Goal: Transaction & Acquisition: Obtain resource

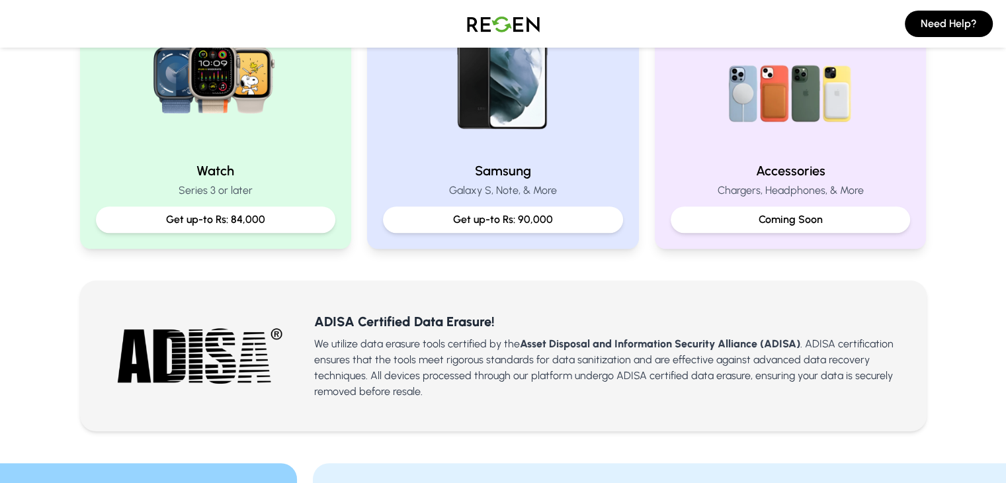
scroll to position [331, 0]
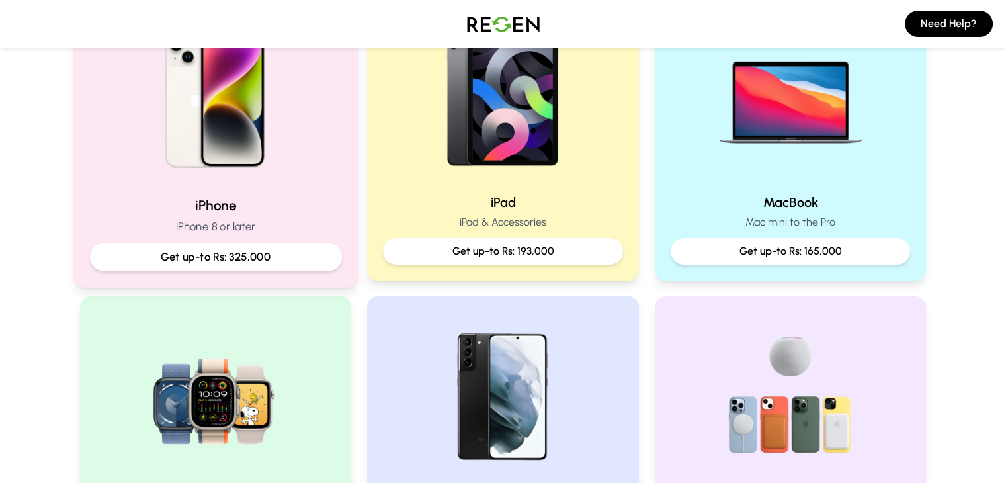
click at [237, 262] on p "Get up-to Rs: 325,000" at bounding box center [214, 257] width 229 height 17
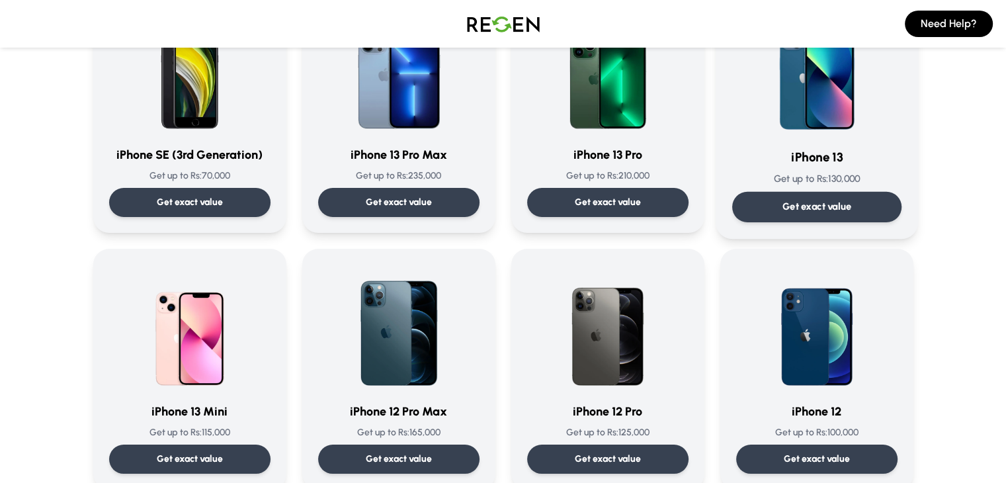
scroll to position [529, 0]
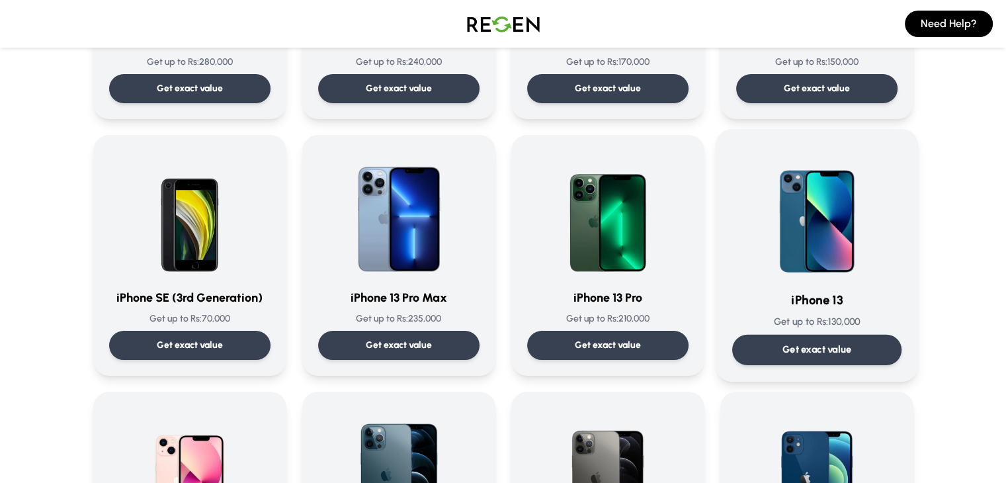
click at [793, 356] on div "Get exact value" at bounding box center [815, 350] width 169 height 30
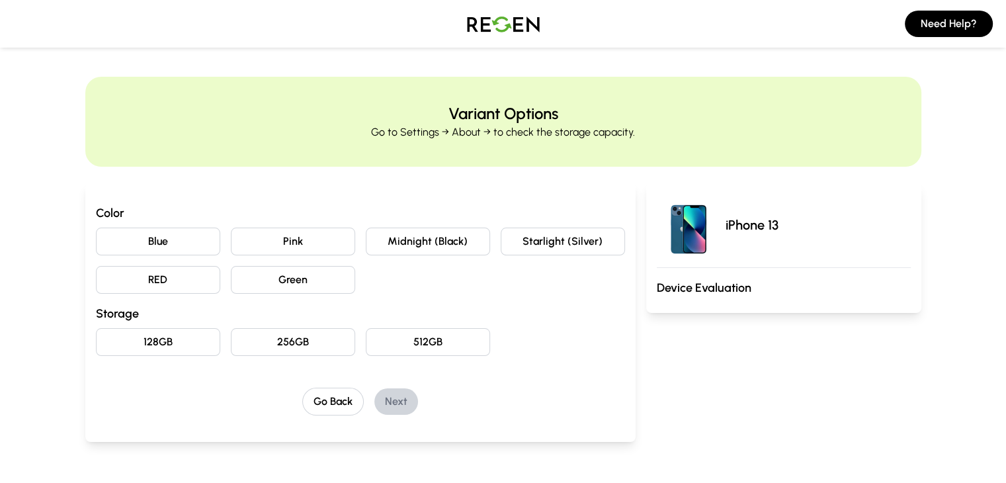
click at [110, 353] on button "128GB" at bounding box center [158, 342] width 124 height 28
click at [409, 252] on button "Midnight (Black)" at bounding box center [428, 241] width 124 height 28
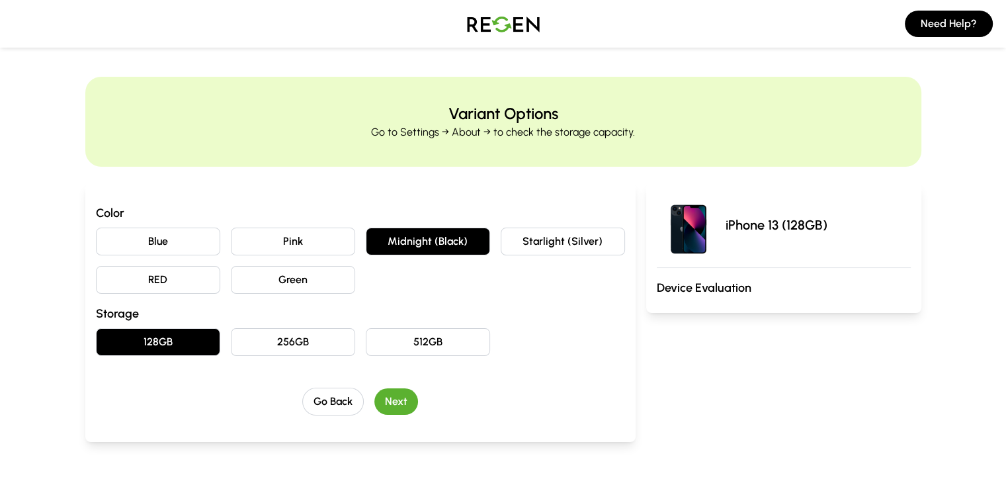
click at [374, 398] on button "Next" at bounding box center [396, 401] width 44 height 26
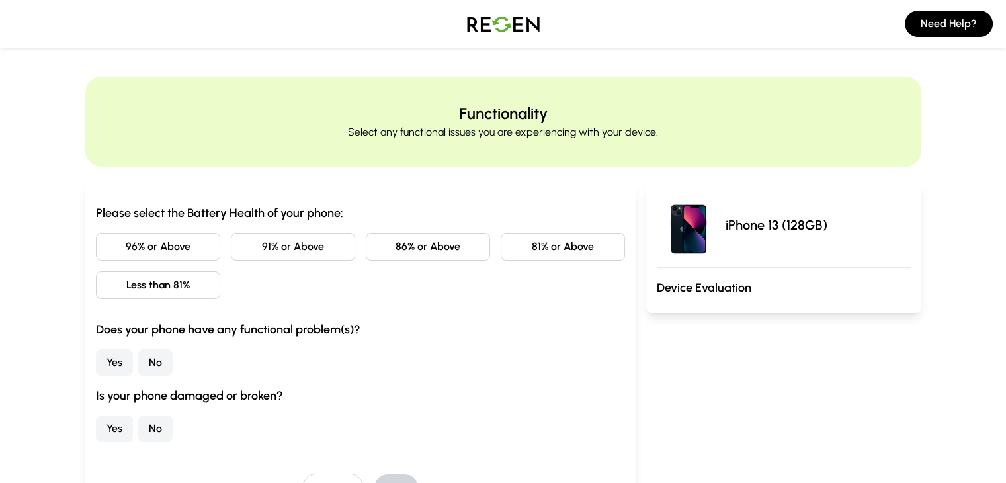
click at [123, 252] on button "96% or Above" at bounding box center [158, 247] width 124 height 28
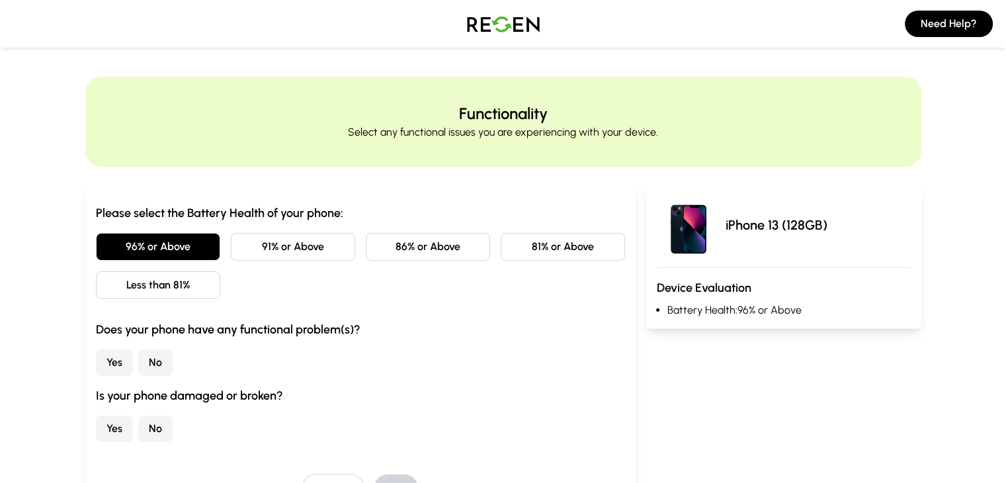
click at [264, 257] on button "91% or Above" at bounding box center [293, 247] width 124 height 28
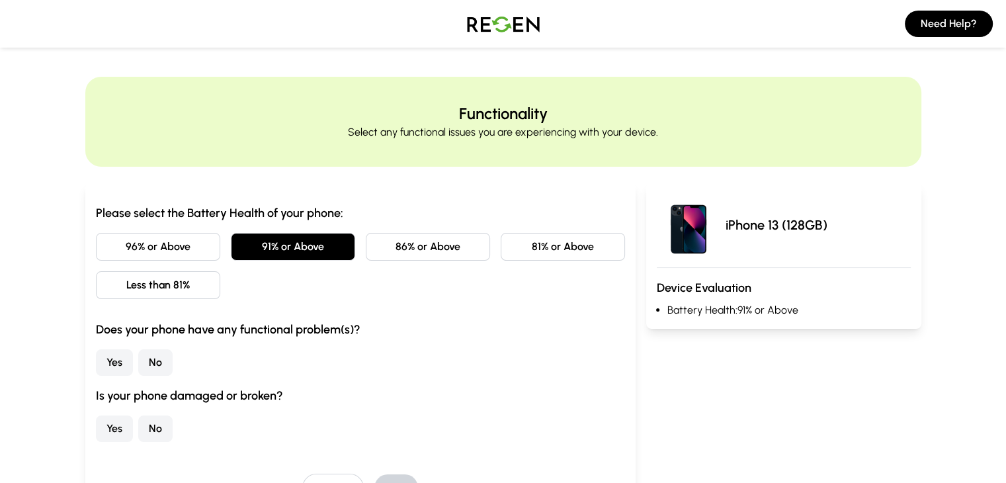
click at [138, 366] on button "No" at bounding box center [155, 362] width 34 height 26
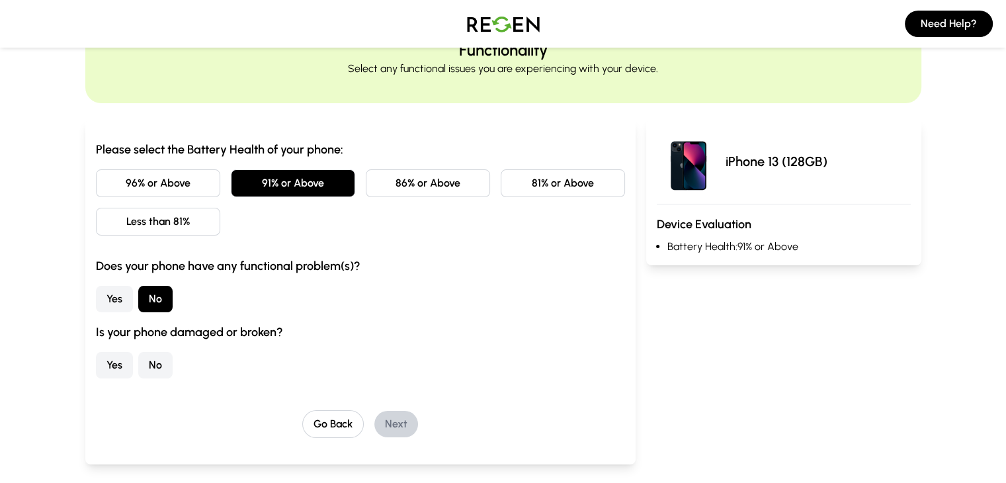
scroll to position [132, 0]
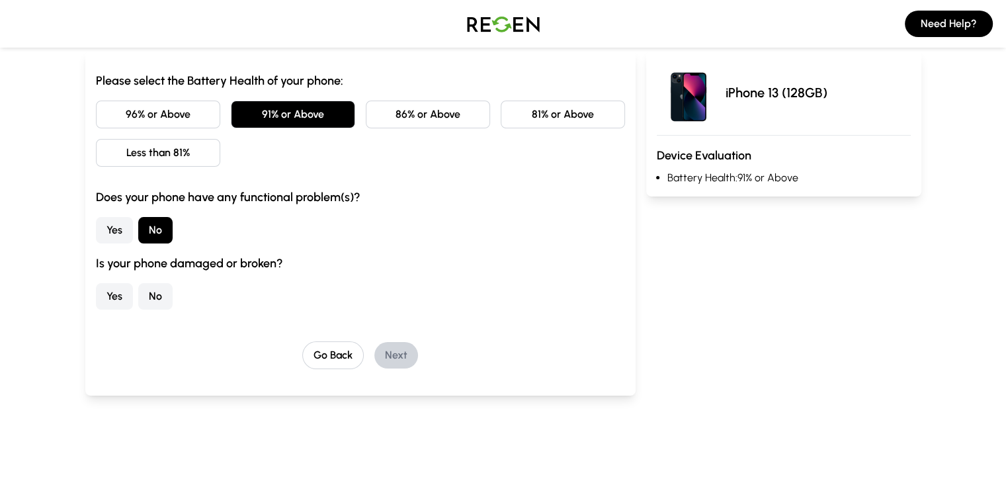
click at [138, 307] on button "No" at bounding box center [155, 296] width 34 height 26
drag, startPoint x: 362, startPoint y: 369, endPoint x: 362, endPoint y: 351, distance: 17.9
click at [361, 368] on div "Please select the Battery Health of your phone: 96% or Above 91% or Above 86% o…" at bounding box center [360, 222] width 550 height 345
click at [374, 344] on button "Next" at bounding box center [396, 355] width 44 height 26
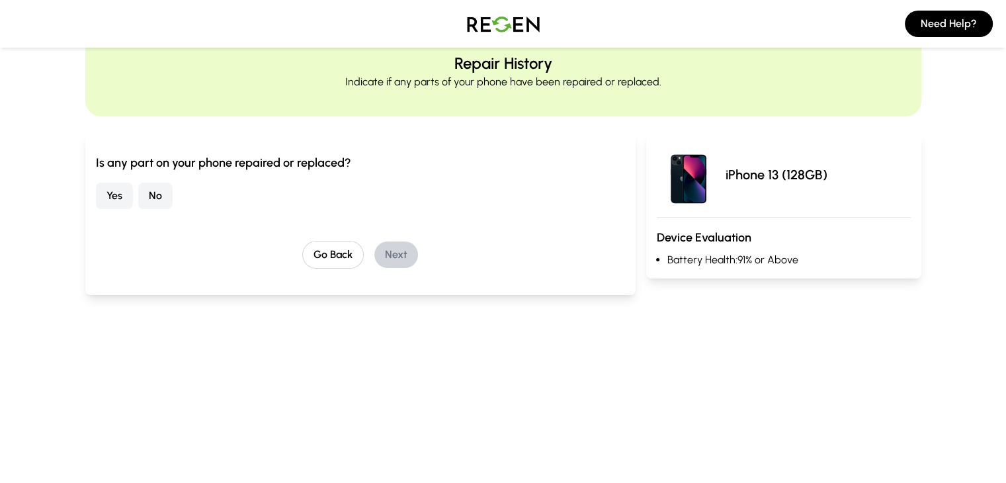
scroll to position [0, 0]
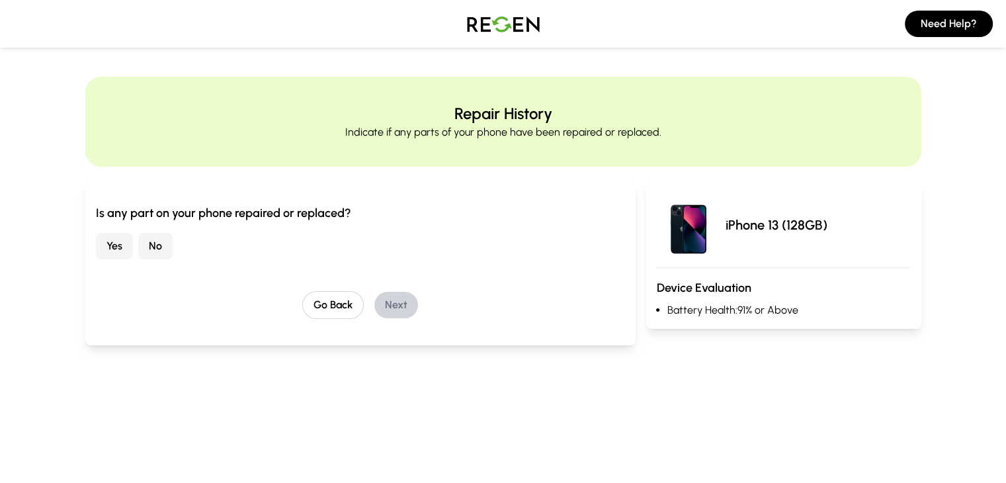
click at [138, 235] on button "No" at bounding box center [155, 246] width 34 height 26
click at [374, 306] on button "Next" at bounding box center [396, 305] width 44 height 26
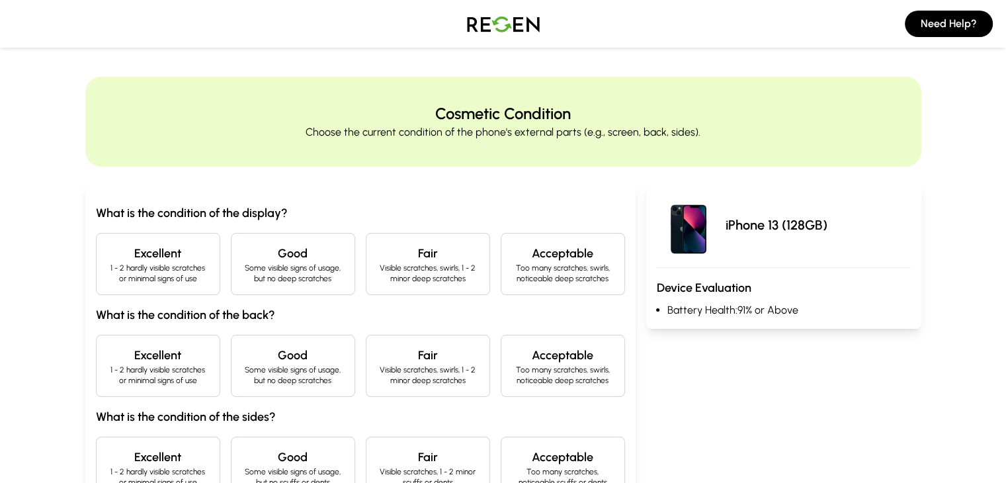
click at [138, 269] on p "1 - 2 hardly visible scratches or minimal signs of use" at bounding box center [158, 272] width 102 height 21
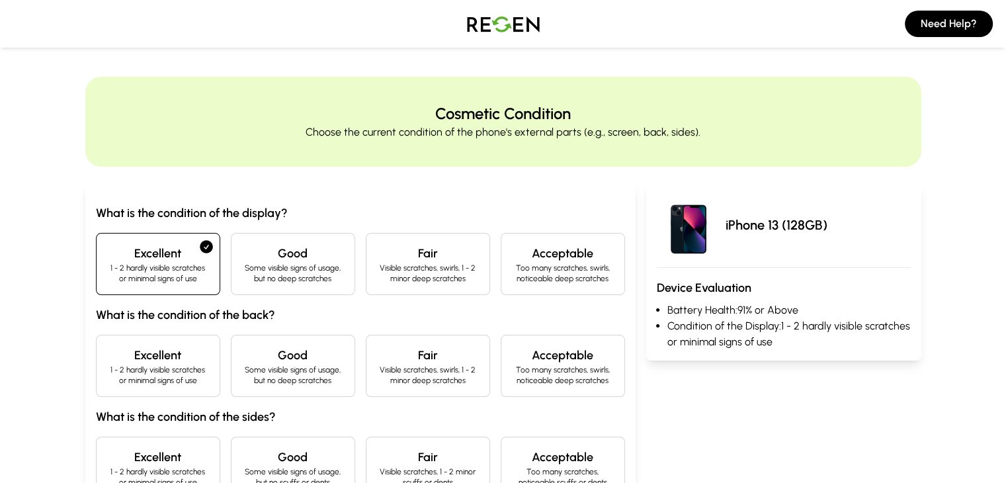
scroll to position [66, 0]
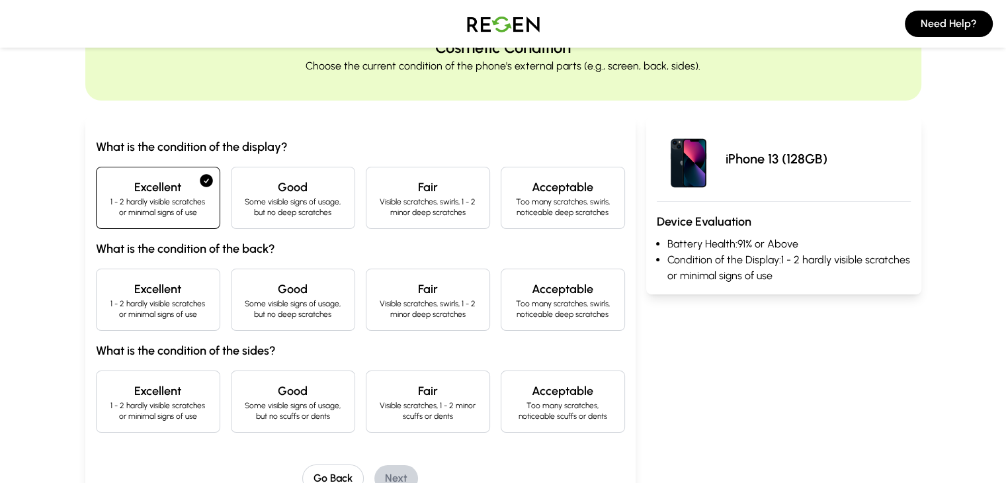
click at [107, 282] on h4 "Excellent" at bounding box center [158, 289] width 102 height 19
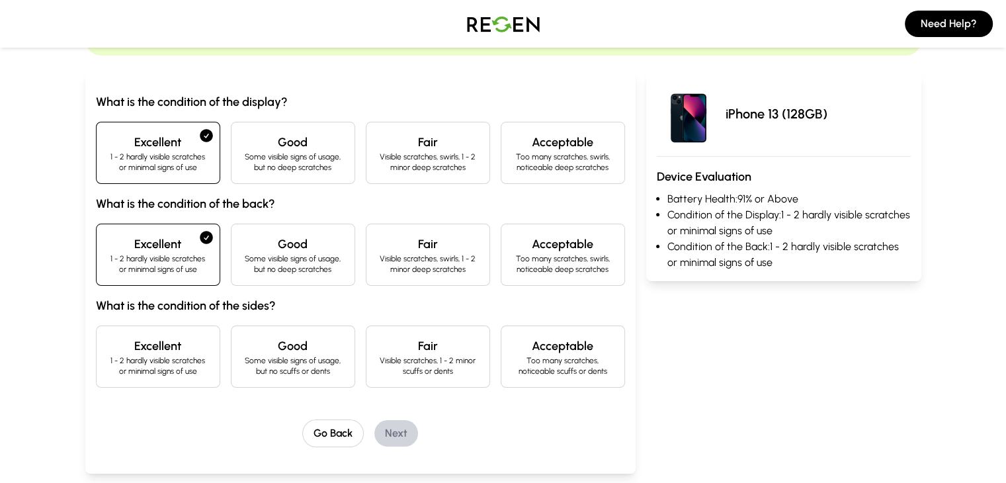
scroll to position [132, 0]
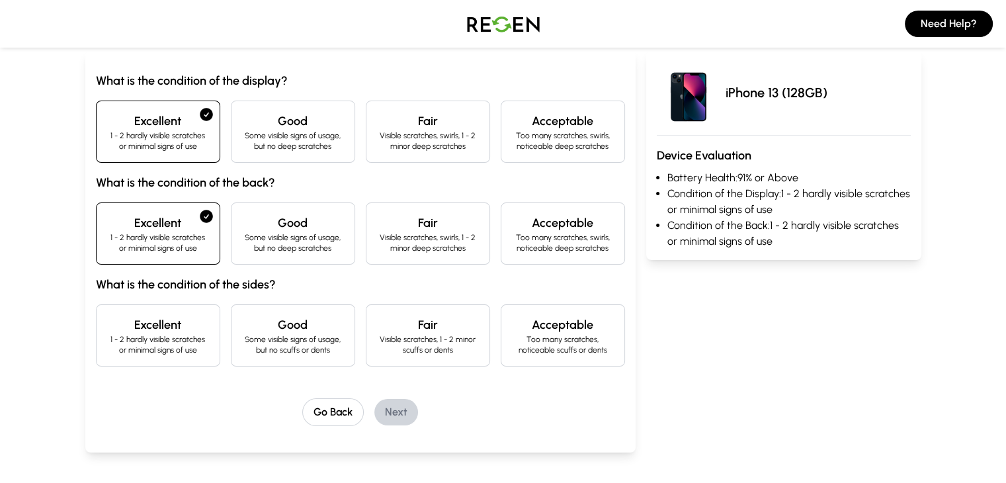
click at [107, 337] on p "1 - 2 hardly visible scratches or minimal signs of use" at bounding box center [158, 344] width 102 height 21
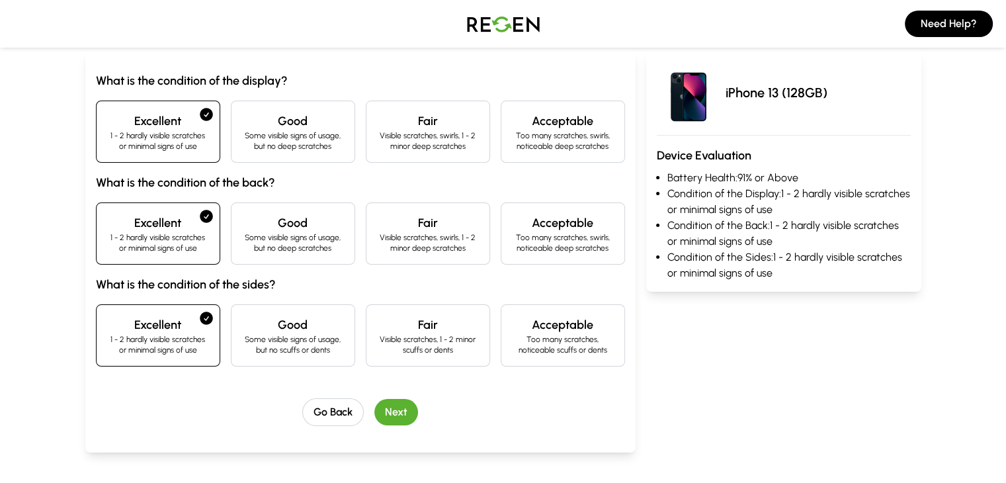
click at [374, 417] on button "Next" at bounding box center [396, 412] width 44 height 26
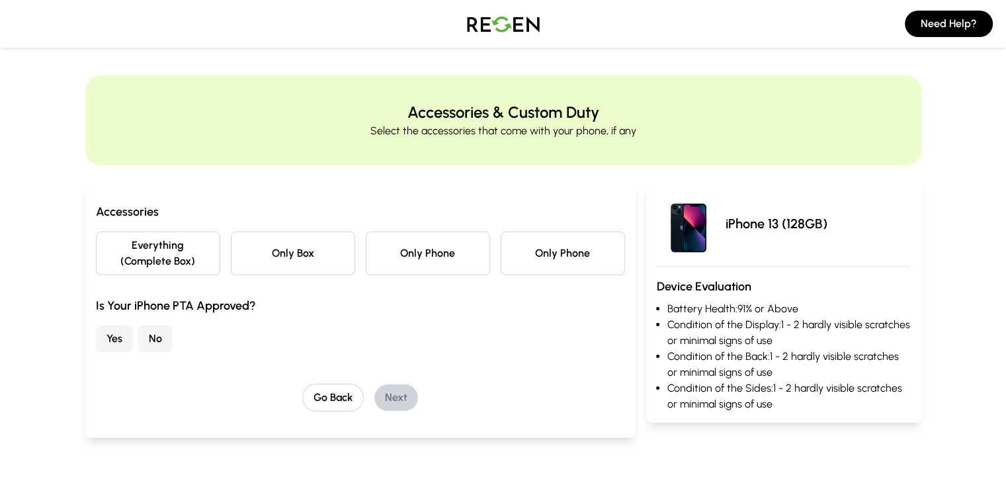
scroll to position [0, 0]
click at [567, 256] on button "Only Phone" at bounding box center [562, 255] width 124 height 44
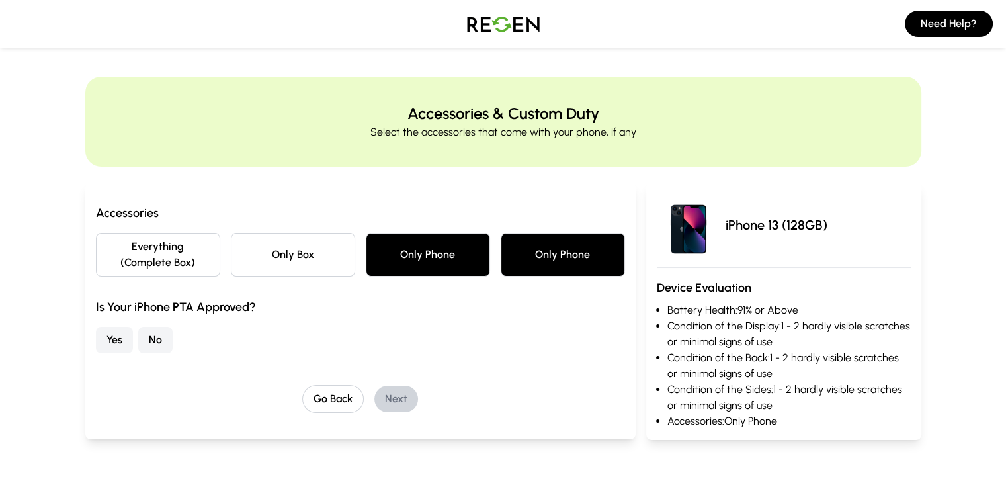
click at [138, 327] on button "No" at bounding box center [155, 340] width 34 height 26
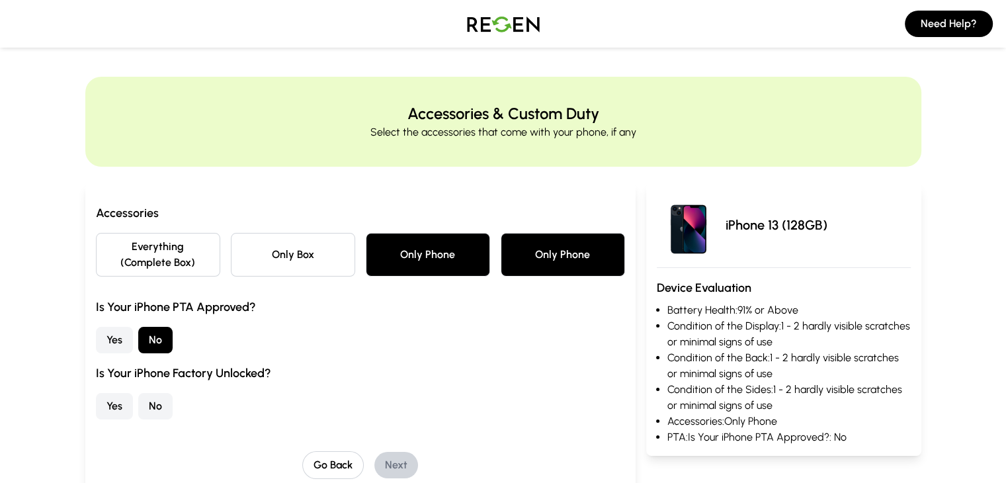
click at [138, 393] on button "No" at bounding box center [155, 406] width 34 height 26
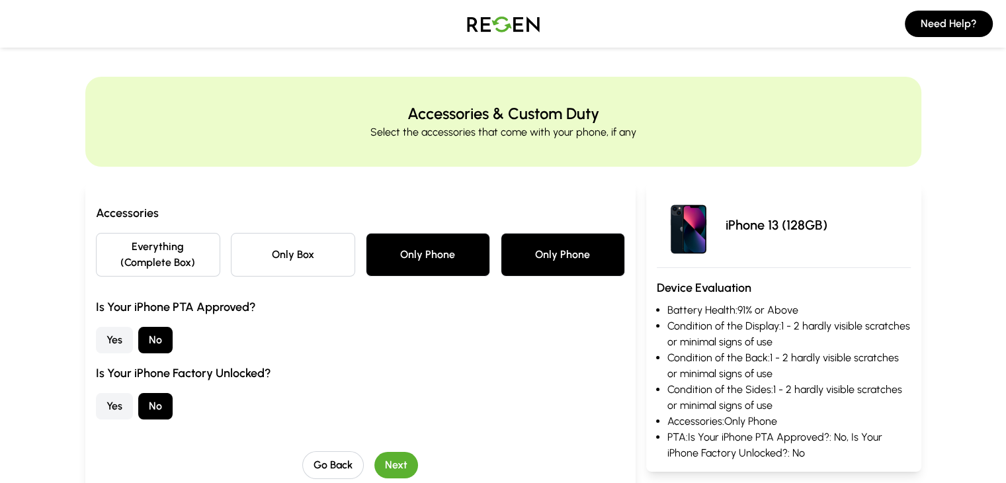
click at [374, 452] on button "Next" at bounding box center [396, 465] width 44 height 26
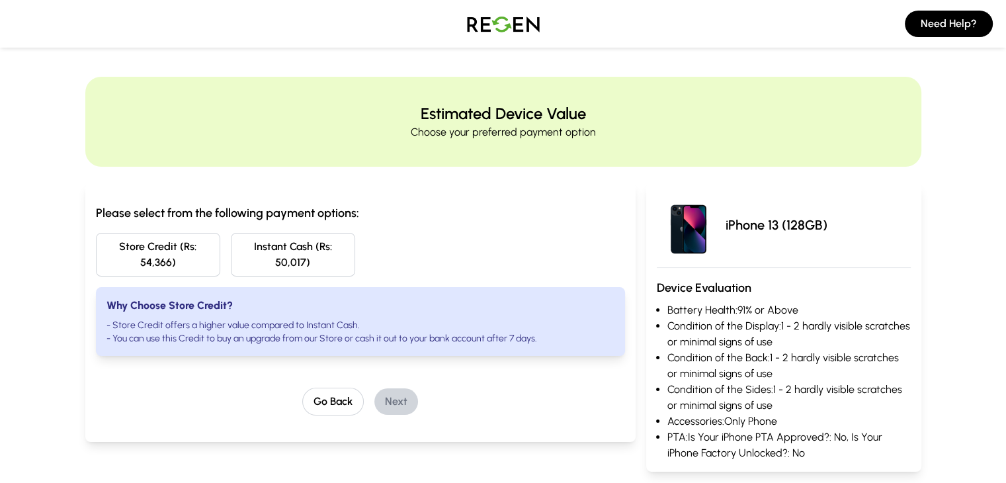
click at [146, 253] on button "Store Credit (Rs: 54,366)" at bounding box center [158, 255] width 124 height 44
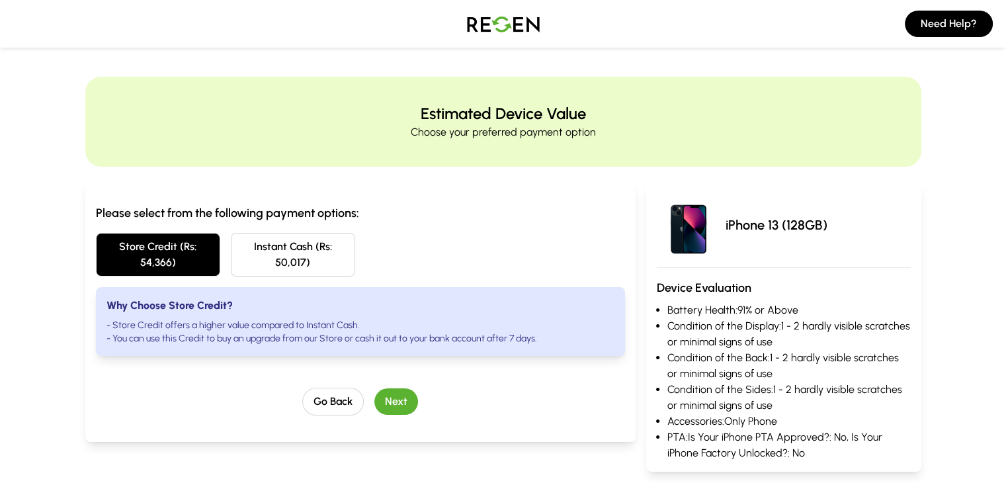
click at [379, 388] on button "Next" at bounding box center [396, 401] width 44 height 26
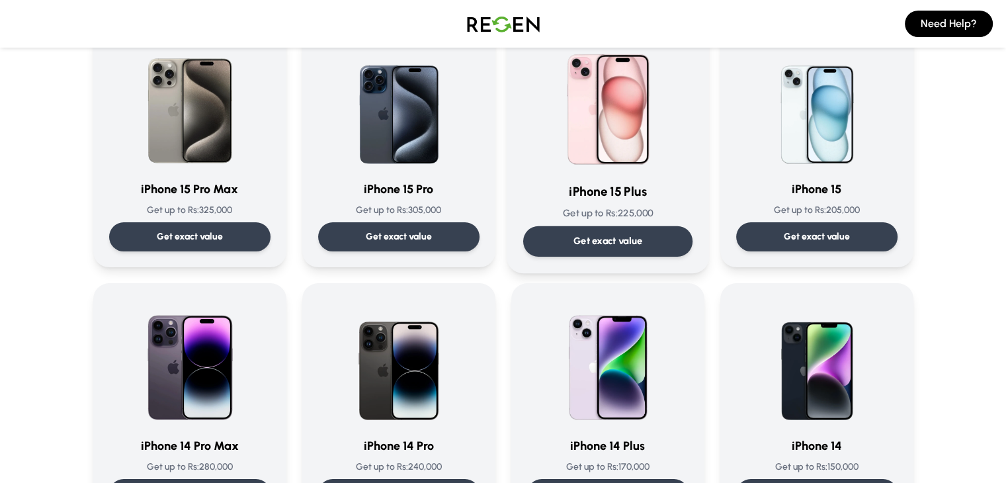
scroll to position [132, 0]
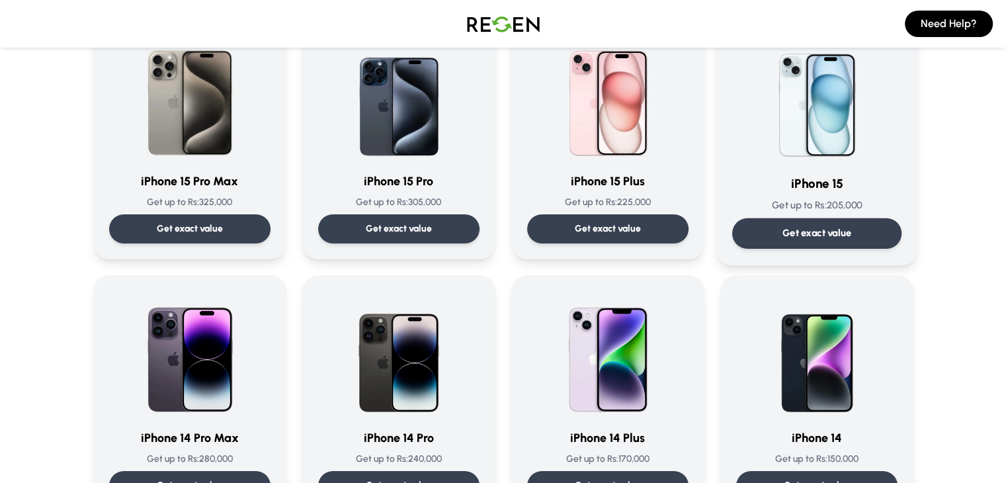
click at [780, 223] on div "Get exact value" at bounding box center [815, 233] width 169 height 30
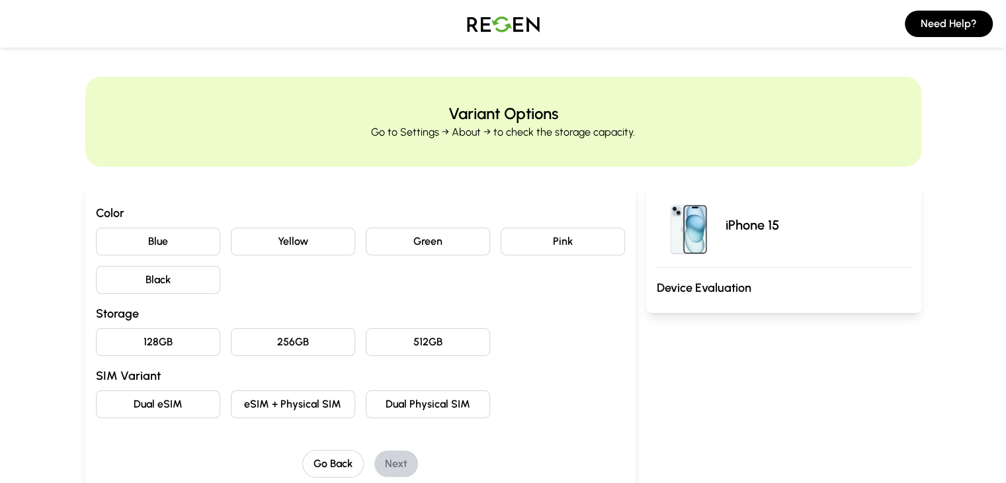
click at [122, 273] on button "Black" at bounding box center [158, 280] width 124 height 28
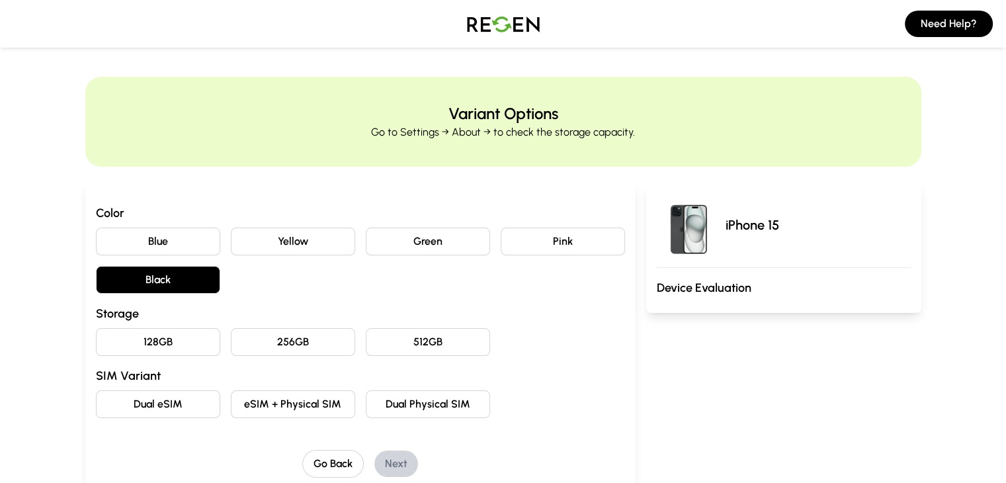
click at [96, 321] on h3 "Storage" at bounding box center [360, 313] width 529 height 19
click at [100, 336] on button "128GB" at bounding box center [158, 342] width 124 height 28
click at [275, 410] on button "eSIM + Physical SIM" at bounding box center [293, 404] width 124 height 28
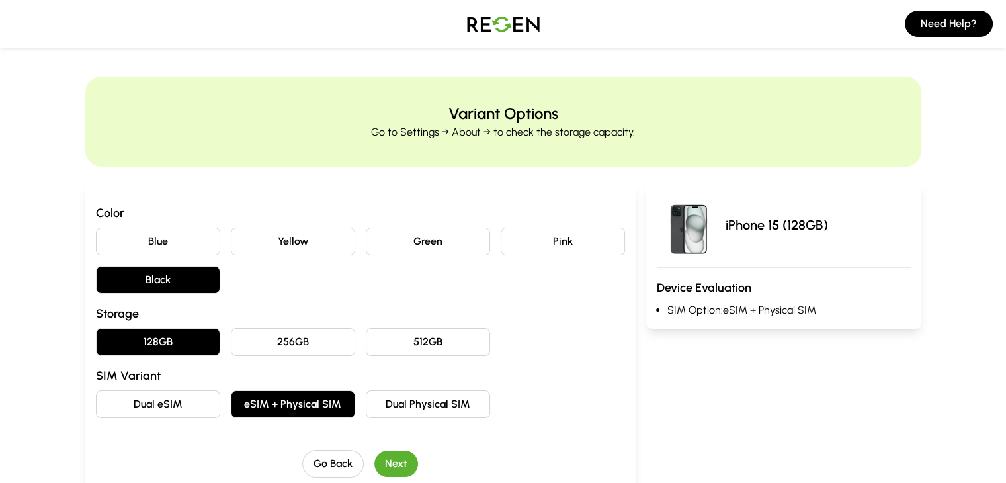
click at [374, 453] on button "Next" at bounding box center [396, 463] width 44 height 26
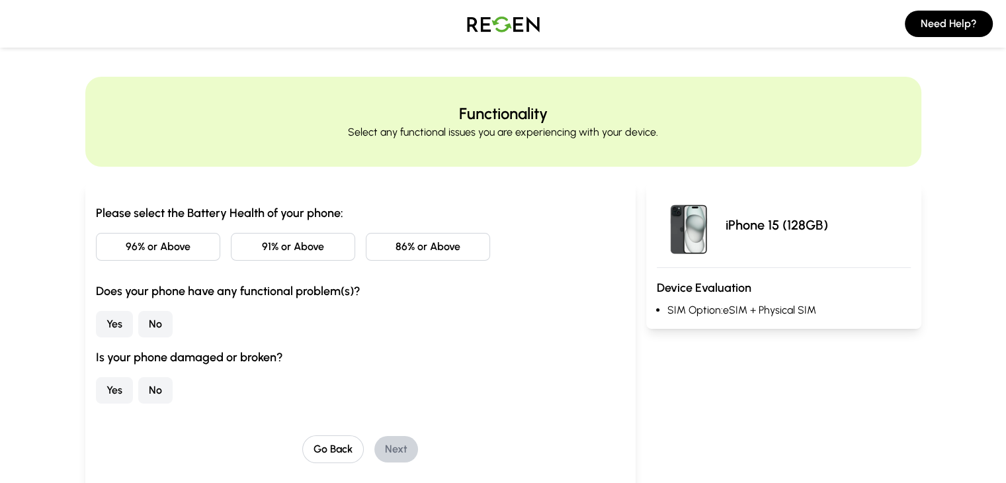
click at [384, 251] on button "86% or Above" at bounding box center [428, 247] width 124 height 28
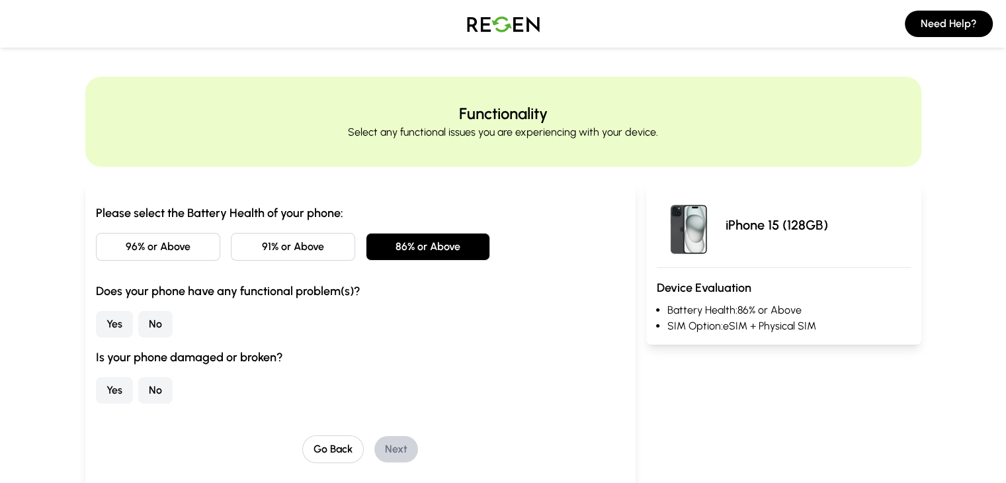
click at [138, 334] on button "No" at bounding box center [155, 324] width 34 height 26
click at [138, 396] on button "No" at bounding box center [155, 390] width 34 height 26
click at [375, 447] on button "Next" at bounding box center [396, 449] width 44 height 26
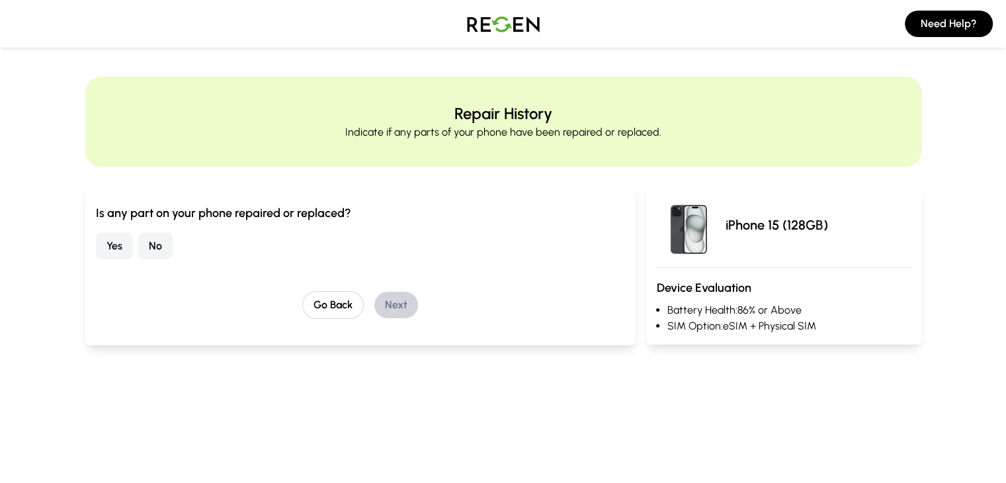
click at [138, 252] on button "No" at bounding box center [155, 246] width 34 height 26
click at [374, 307] on button "Next" at bounding box center [396, 305] width 44 height 26
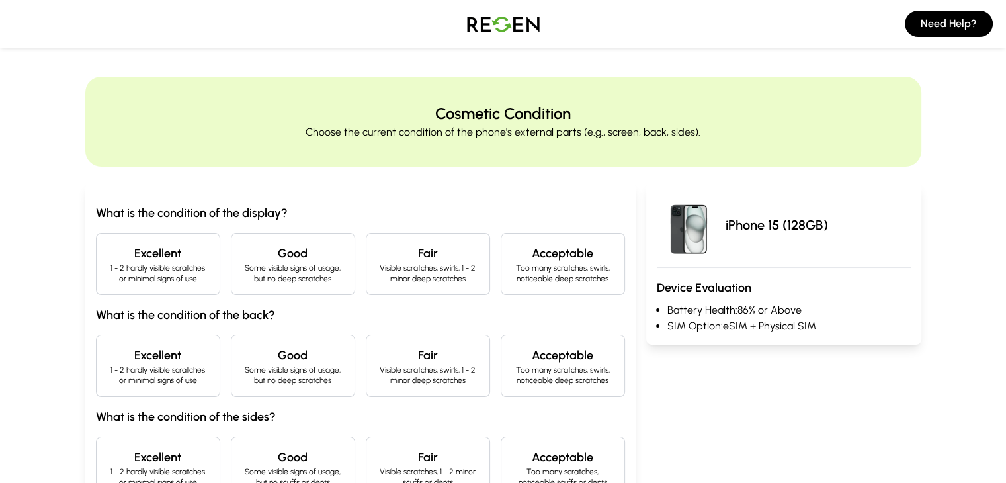
click at [254, 288] on div "Good Some visible signs of usage, but no deep scratches" at bounding box center [293, 264] width 124 height 62
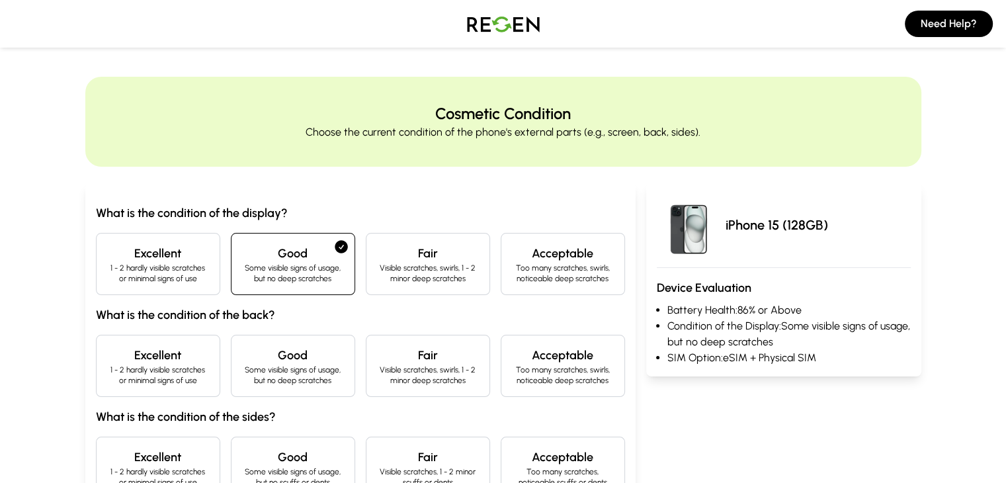
click at [242, 353] on h4 "Good" at bounding box center [293, 355] width 102 height 19
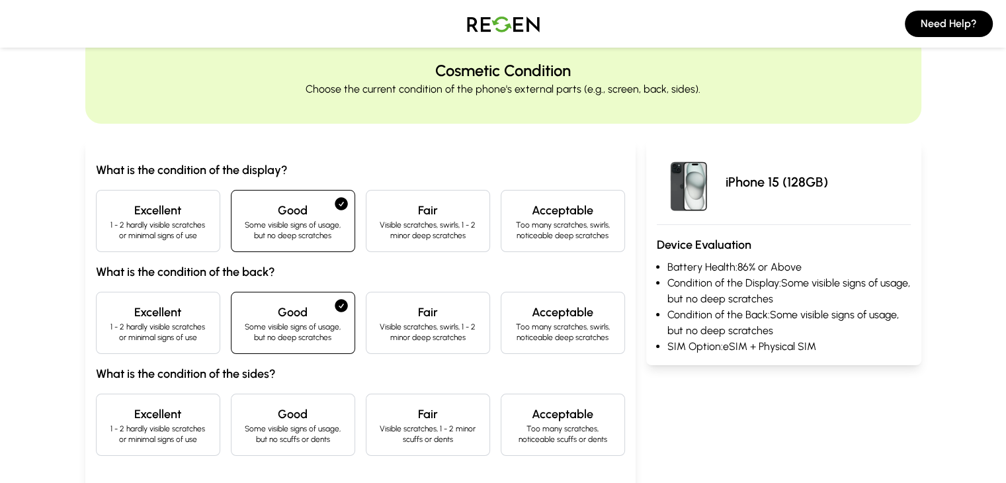
scroll to position [66, 0]
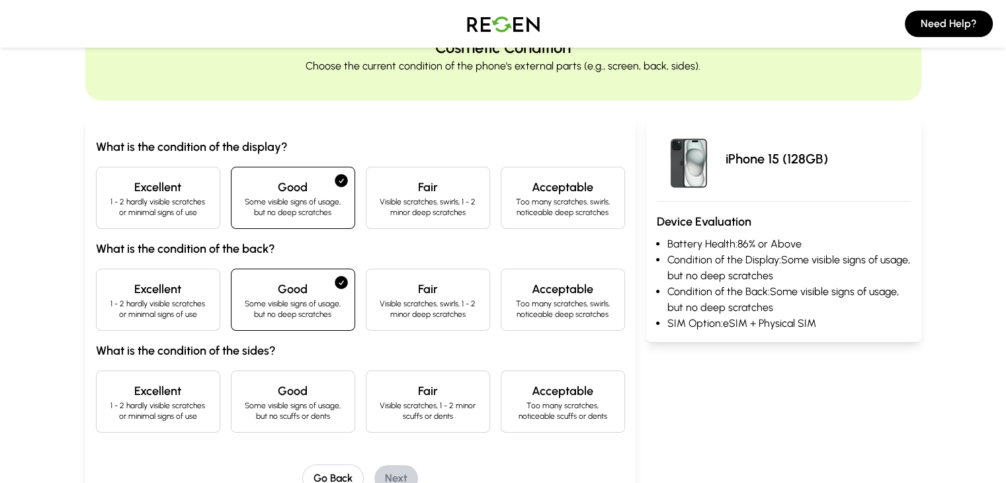
click at [114, 196] on p "1 - 2 hardly visible scratches or minimal signs of use" at bounding box center [158, 206] width 102 height 21
click at [96, 277] on div "Excellent 1 - 2 hardly visible scratches or minimal signs of use" at bounding box center [158, 299] width 124 height 62
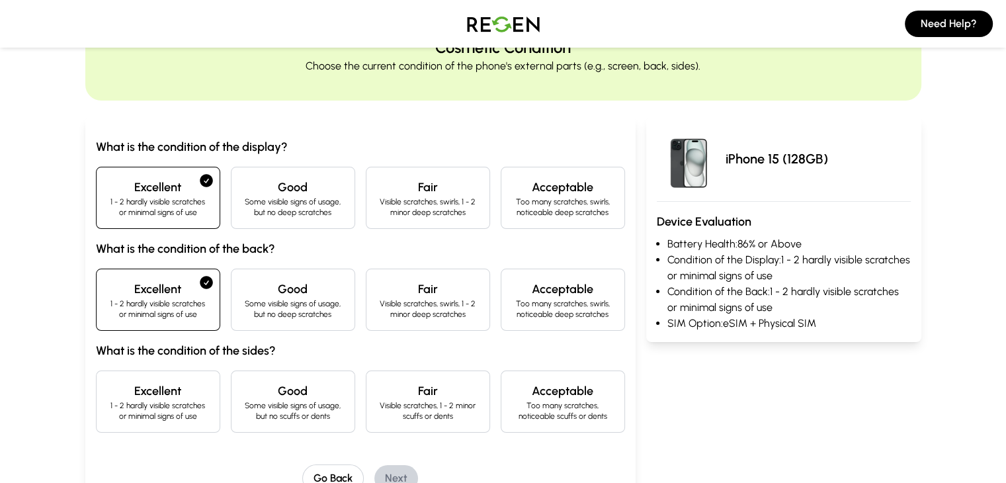
click at [113, 372] on div "Excellent 1 - 2 hardly visible scratches or minimal signs of use" at bounding box center [158, 401] width 124 height 62
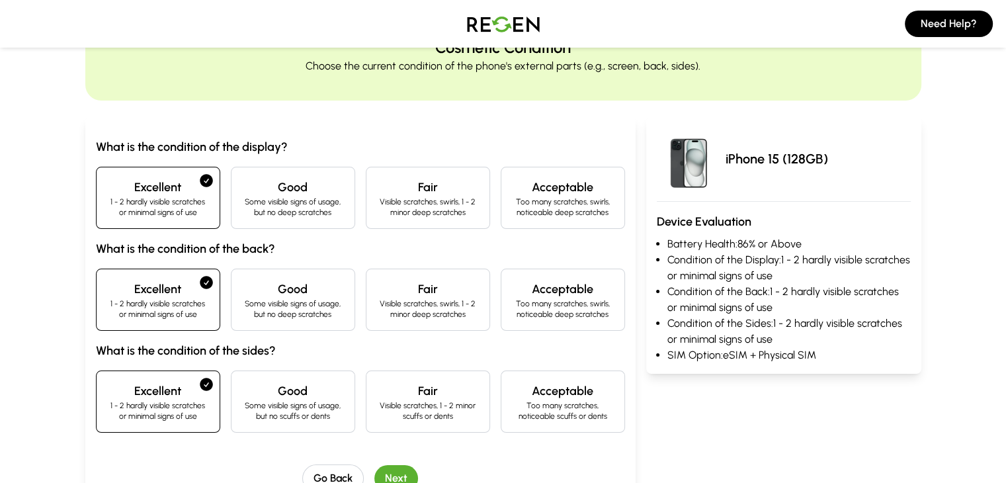
click at [374, 475] on button "Next" at bounding box center [396, 478] width 44 height 26
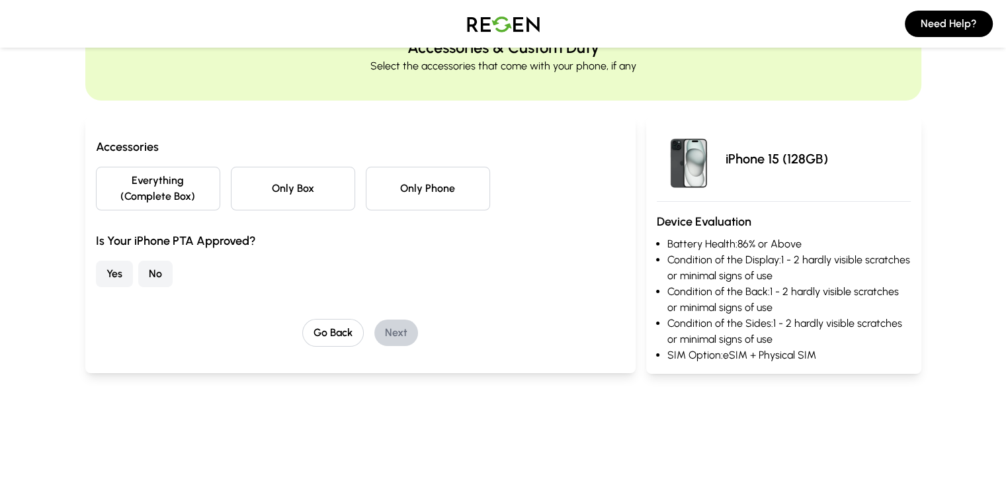
click at [366, 184] on button "Only Phone" at bounding box center [428, 189] width 124 height 44
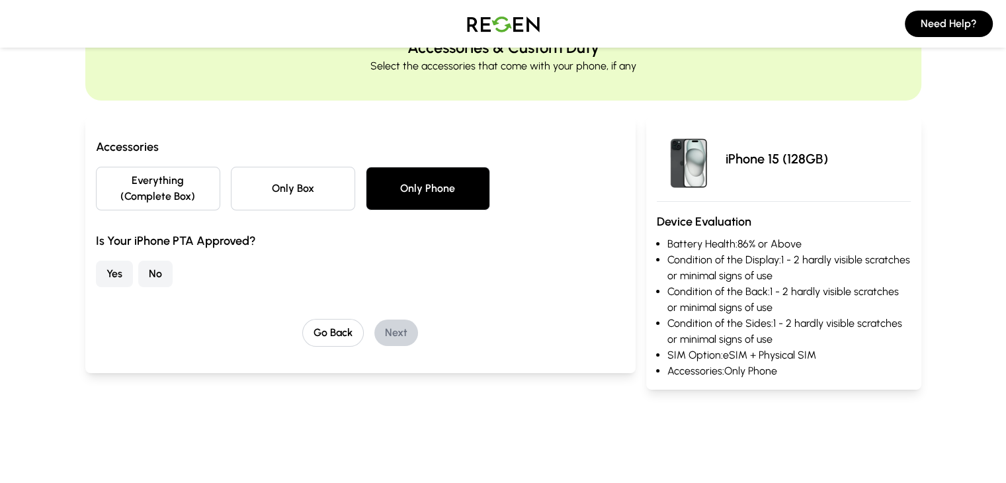
click at [138, 260] on button "No" at bounding box center [155, 273] width 34 height 26
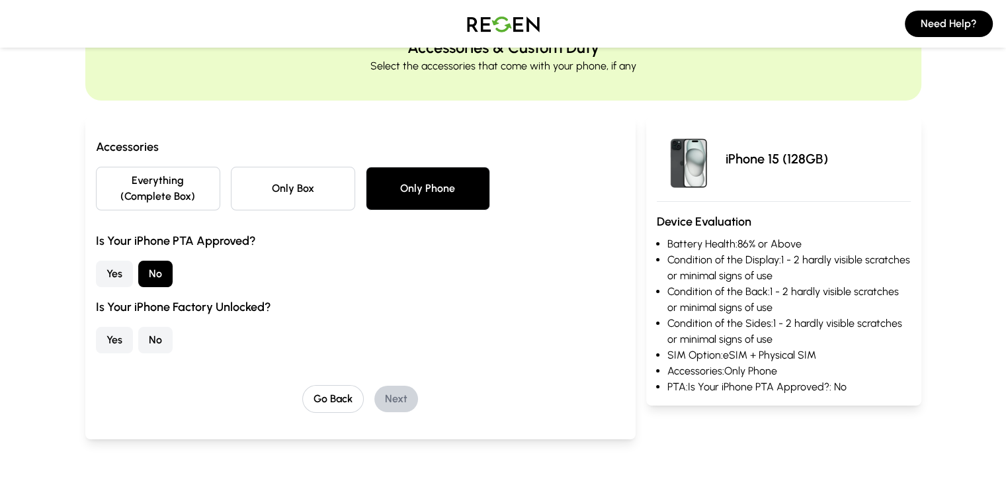
click at [96, 333] on button "Yes" at bounding box center [114, 340] width 37 height 26
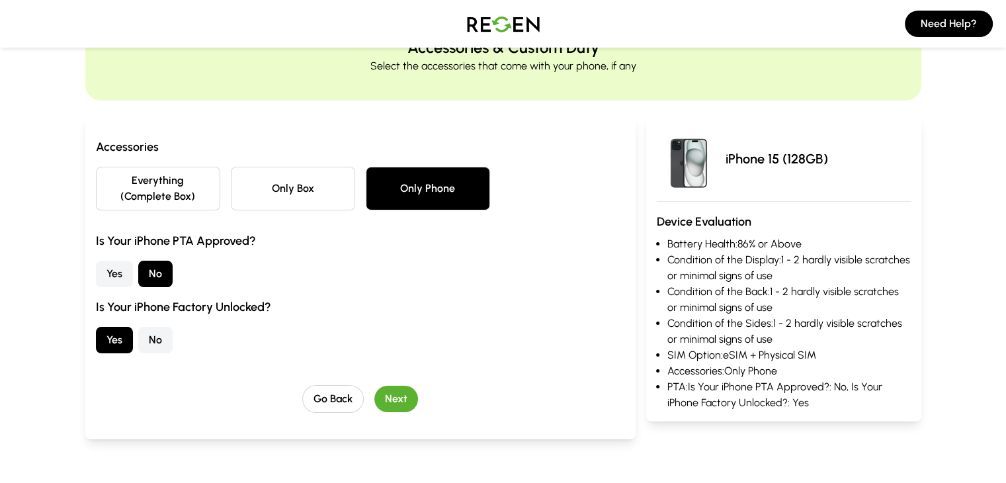
click at [374, 385] on button "Next" at bounding box center [396, 398] width 44 height 26
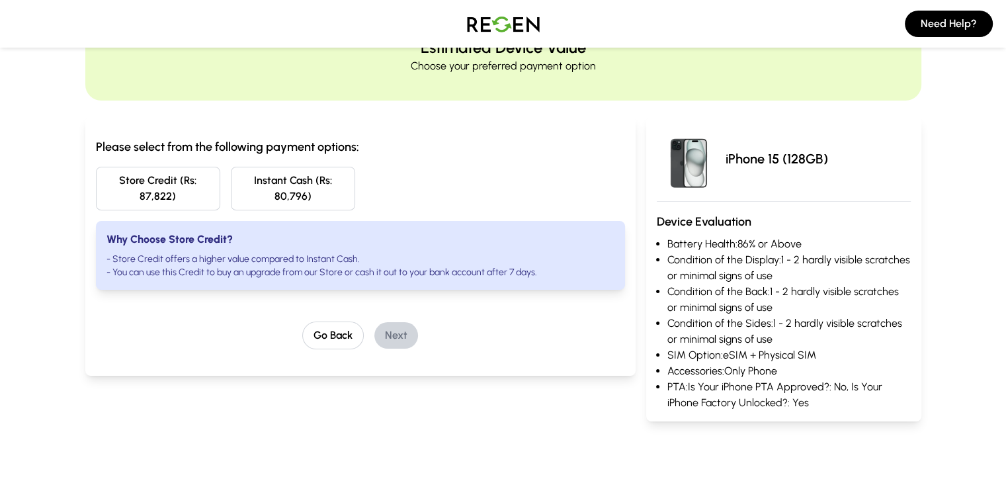
click at [233, 163] on div "Please select from the following payment options: Store Credit (Rs: 87,822) Ins…" at bounding box center [360, 214] width 529 height 152
click at [234, 178] on button "Instant Cash (Rs: 80,796)" at bounding box center [293, 189] width 124 height 44
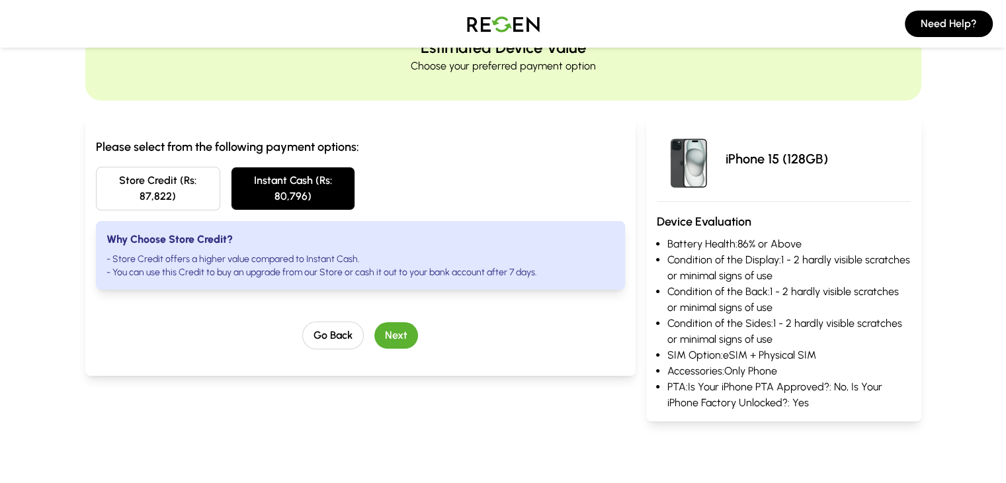
click at [374, 331] on button "Next" at bounding box center [396, 335] width 44 height 26
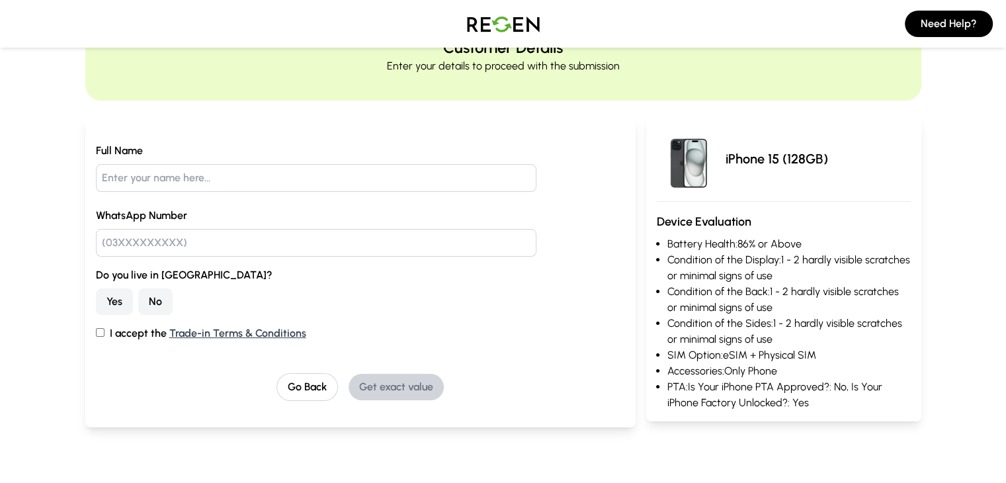
scroll to position [0, 0]
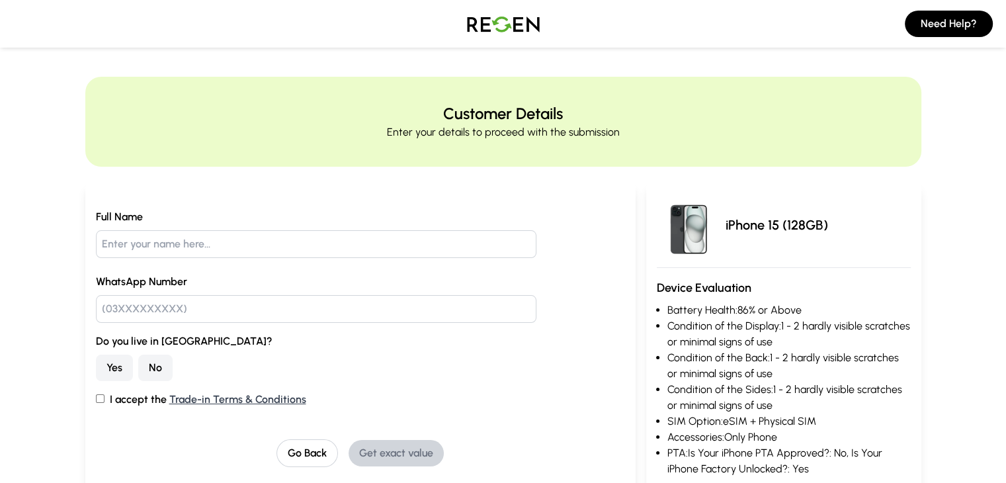
click at [110, 247] on input "text" at bounding box center [316, 244] width 441 height 28
click at [96, 387] on div "Full Name WhatsApp Number Do you live in [GEOGRAPHIC_DATA]? Yes No I accept the…" at bounding box center [360, 308] width 529 height 198
click at [96, 395] on input "I accept the Trade-in Terms & Conditions" at bounding box center [100, 398] width 9 height 9
checkbox input "true"
click at [96, 370] on button "Yes" at bounding box center [114, 367] width 37 height 26
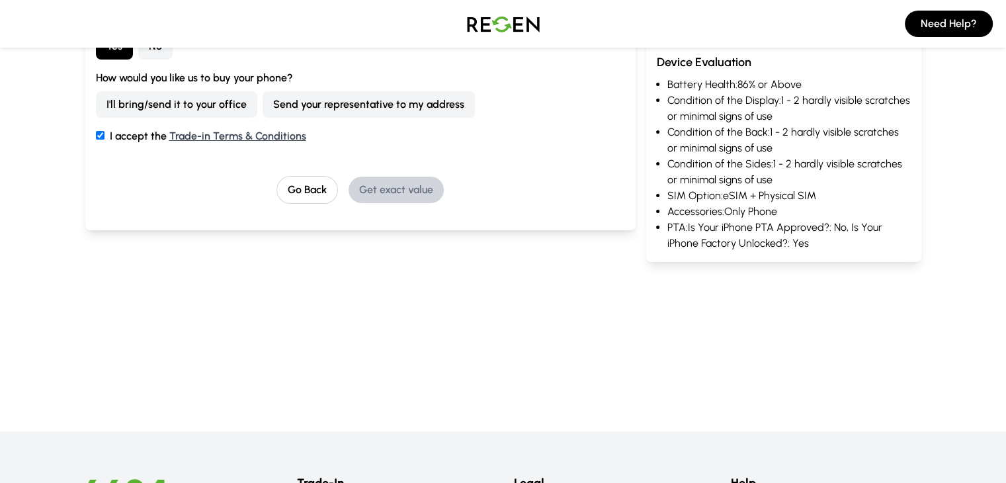
scroll to position [264, 0]
